Goal: Complete application form

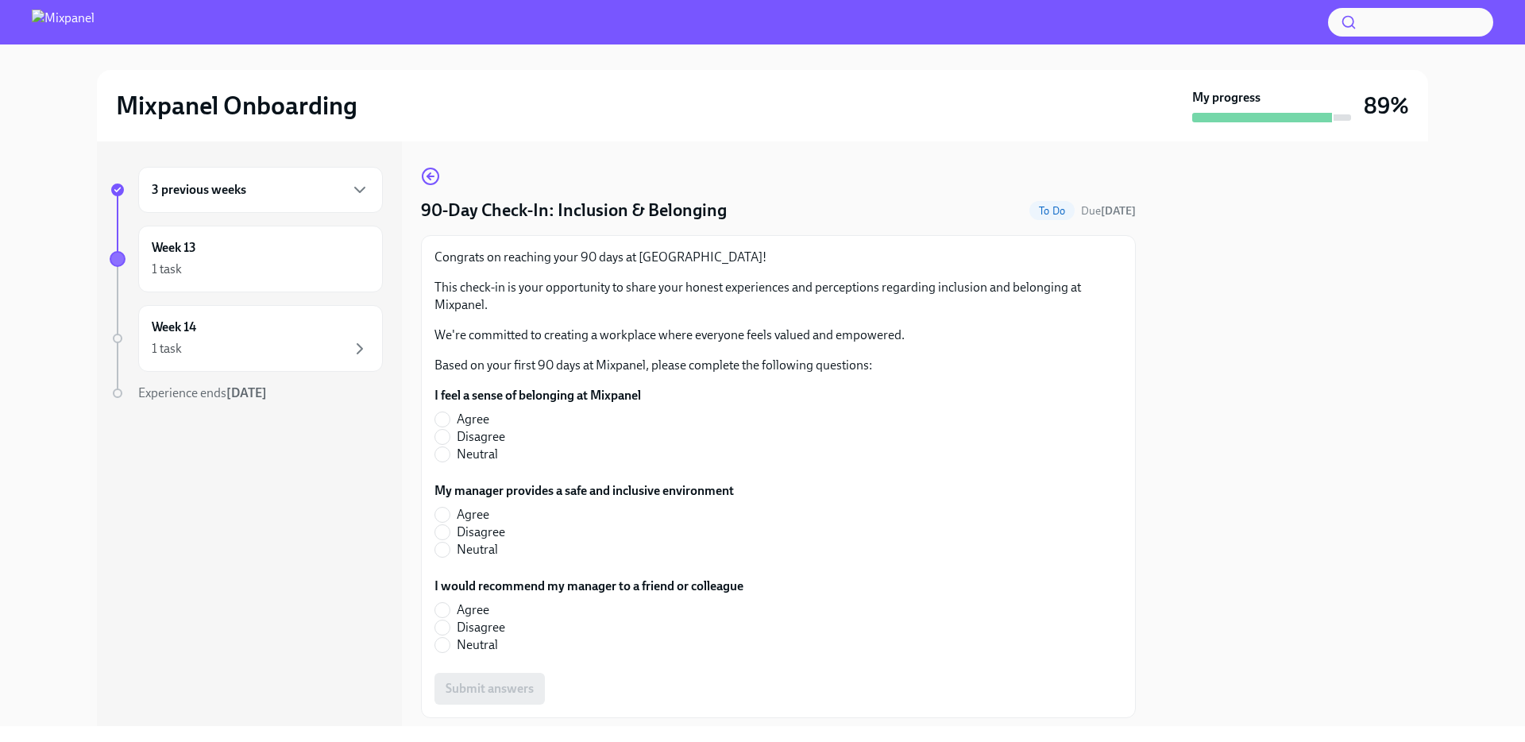
scroll to position [43, 0]
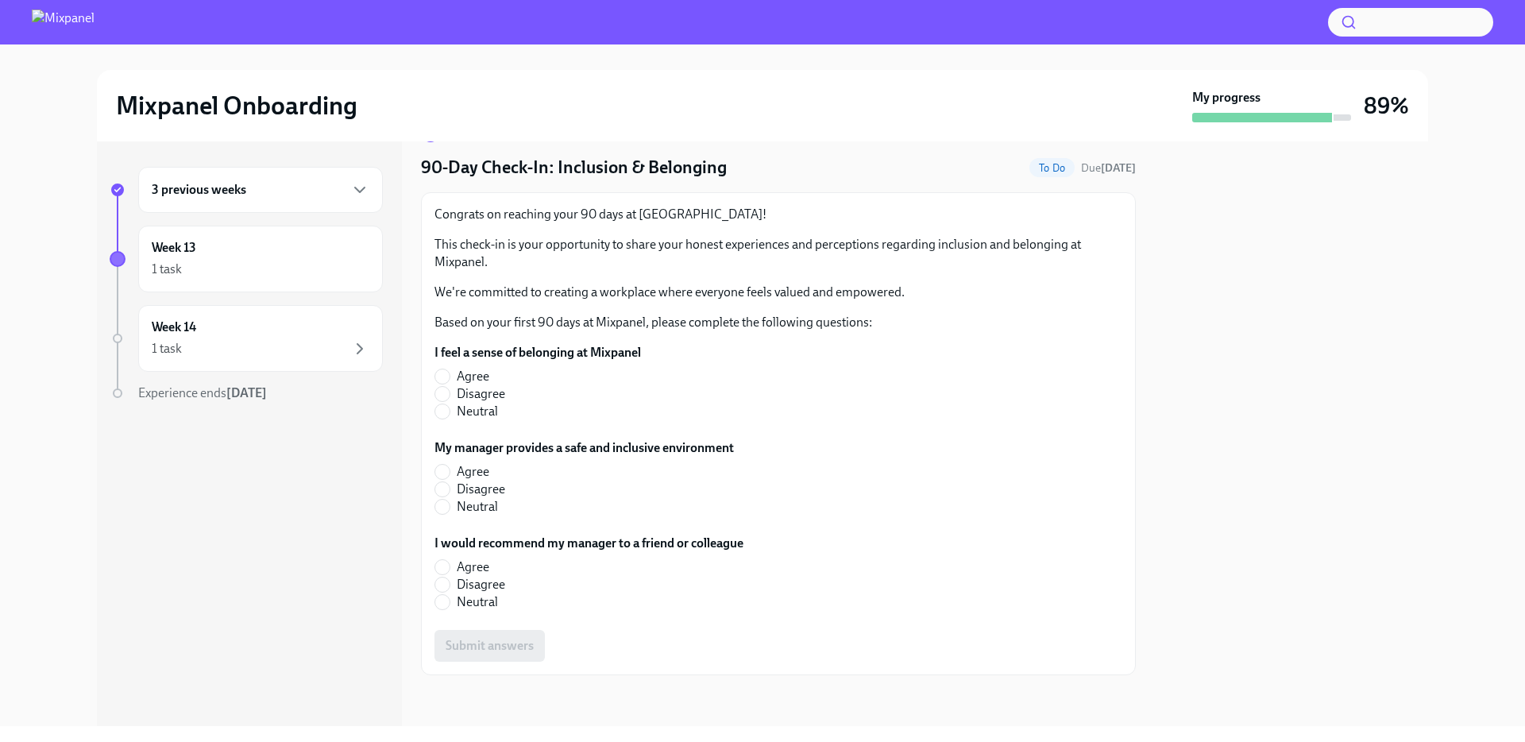
click at [473, 379] on span "Agree" at bounding box center [473, 376] width 33 height 17
click at [450, 379] on input "Agree" at bounding box center [442, 376] width 14 height 14
radio input "true"
click at [481, 475] on span "Agree" at bounding box center [473, 471] width 33 height 17
click at [450, 475] on input "Agree" at bounding box center [442, 472] width 14 height 14
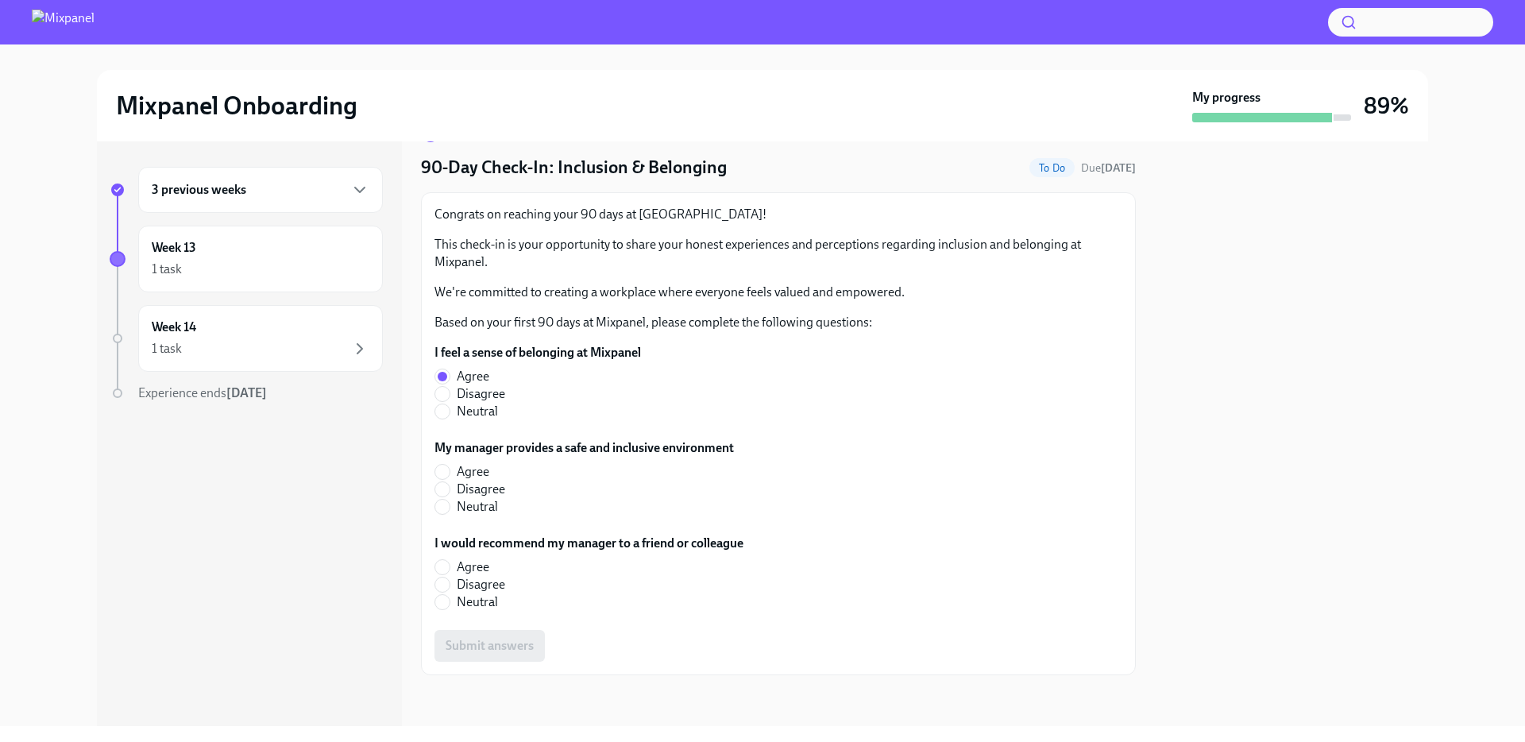
radio input "true"
click at [552, 248] on p "This check-in is your opportunity to share your honest experiences and percepti…" at bounding box center [778, 253] width 688 height 35
click at [496, 572] on label "Agree" at bounding box center [582, 566] width 296 height 17
click at [450, 572] on input "Agree" at bounding box center [442, 567] width 14 height 14
radio input "true"
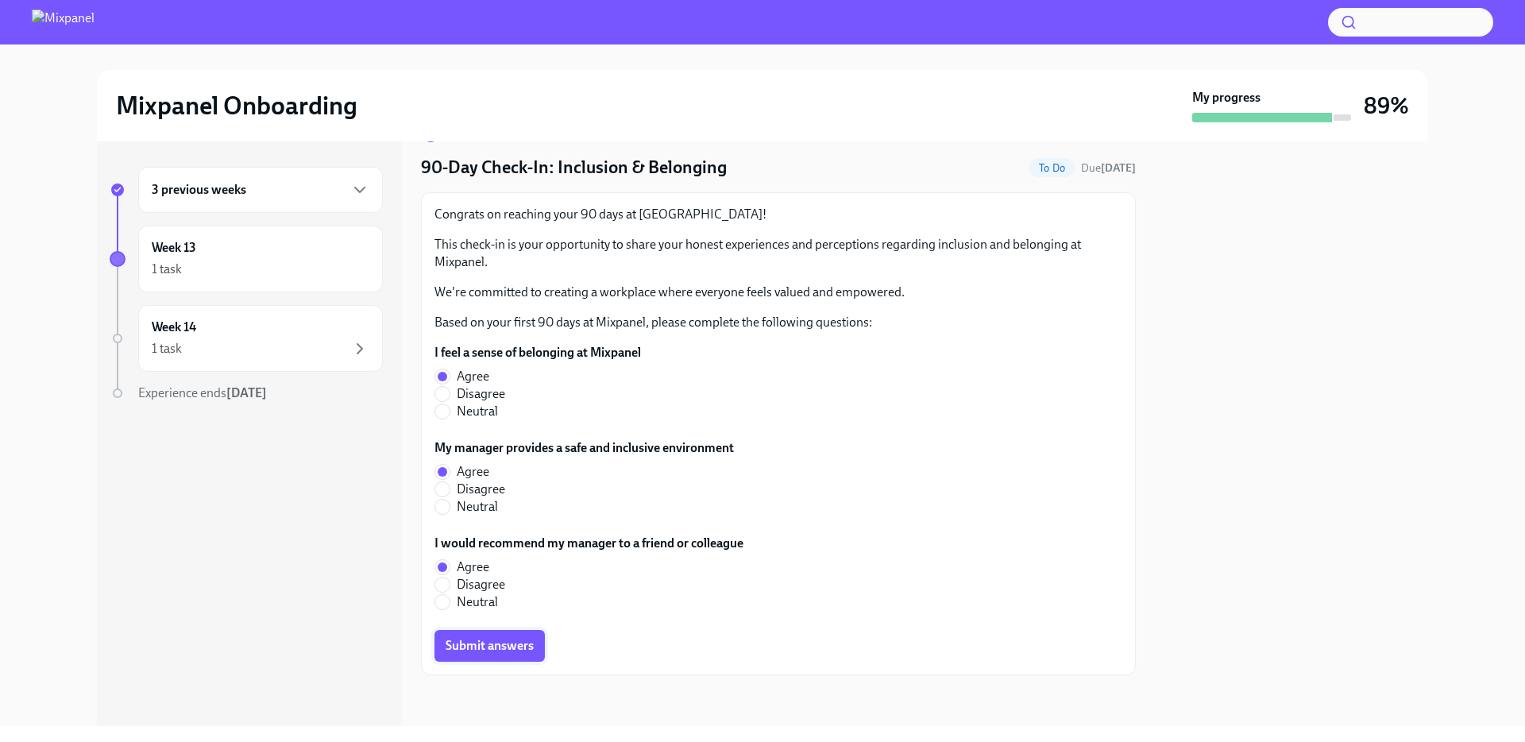
click at [518, 643] on span "Submit answers" at bounding box center [490, 646] width 88 height 16
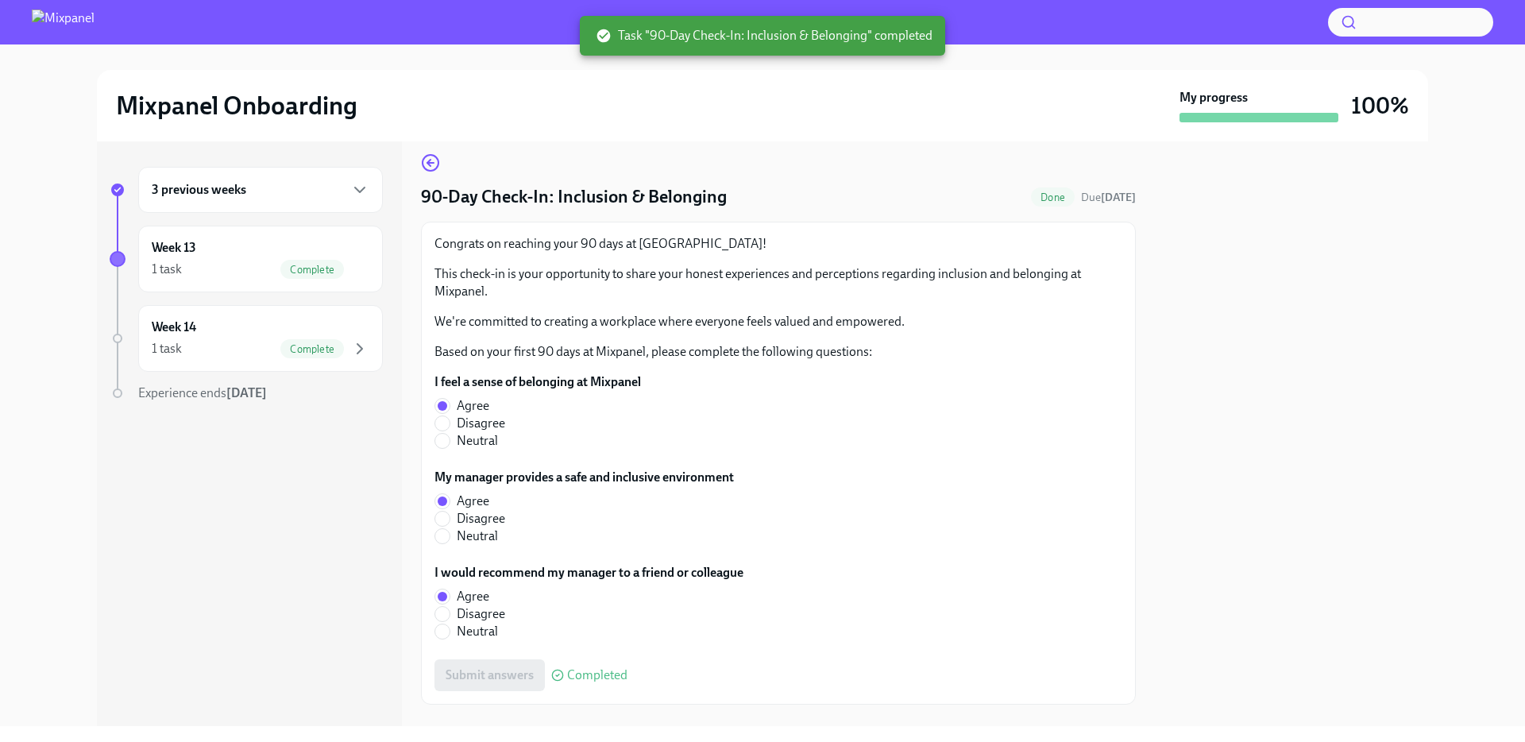
scroll to position [0, 0]
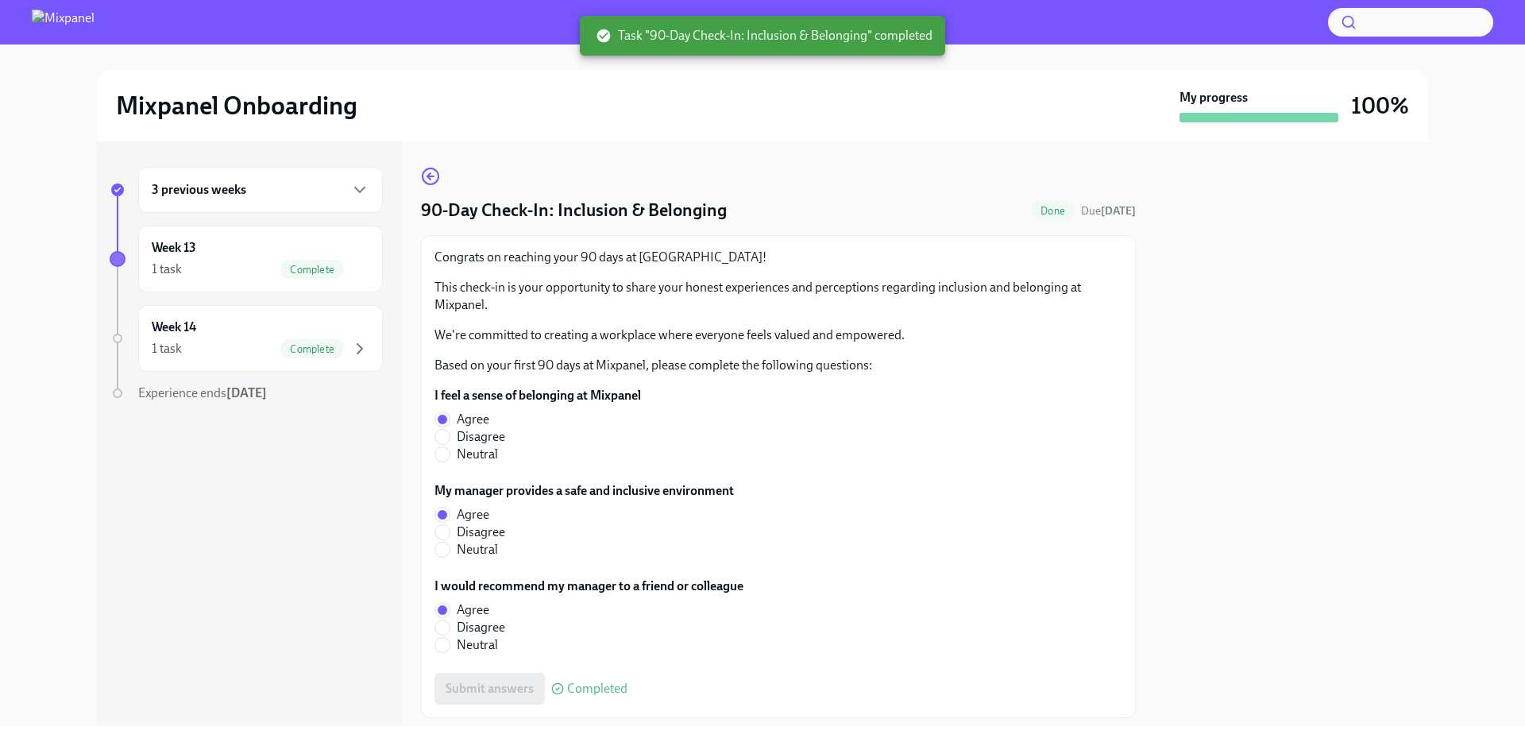
click at [1272, 467] on div at bounding box center [1291, 433] width 273 height 585
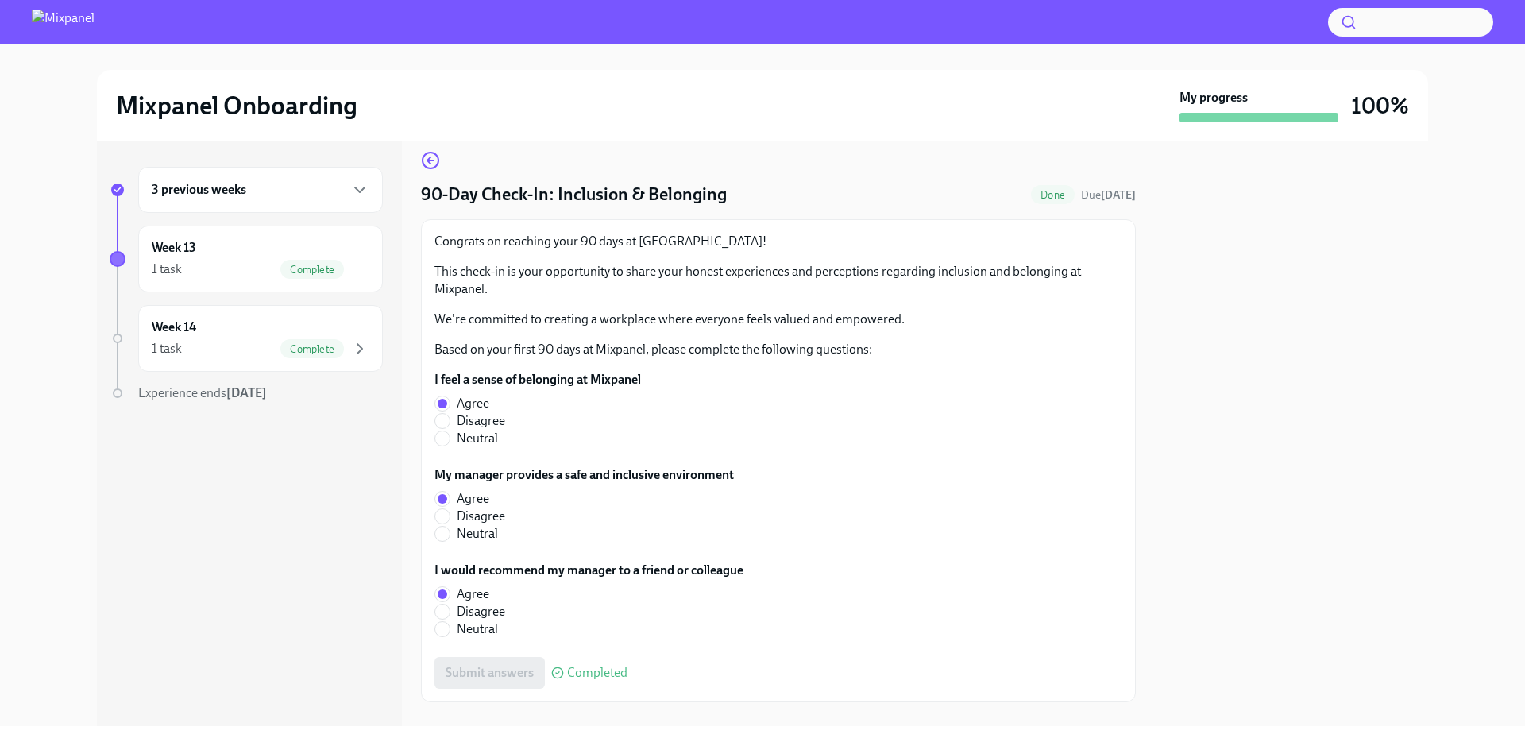
scroll to position [35, 0]
